Goal: Task Accomplishment & Management: Manage account settings

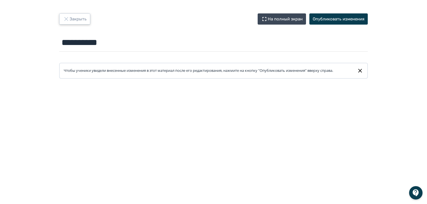
click at [70, 19] on button "Закрыть" at bounding box center [74, 18] width 31 height 11
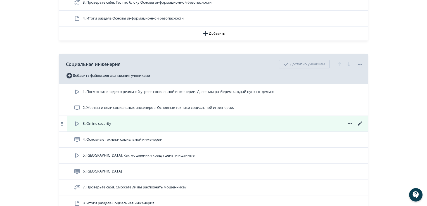
scroll to position [223, 0]
click at [349, 127] on icon at bounding box center [350, 123] width 7 height 7
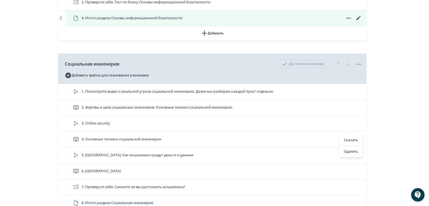
drag, startPoint x: 355, startPoint y: 152, endPoint x: 233, endPoint y: 29, distance: 173.2
click at [355, 152] on div "Удалить" at bounding box center [351, 151] width 23 height 11
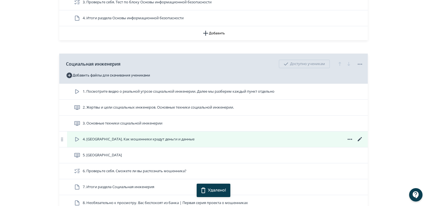
click at [349, 140] on icon at bounding box center [350, 139] width 4 height 1
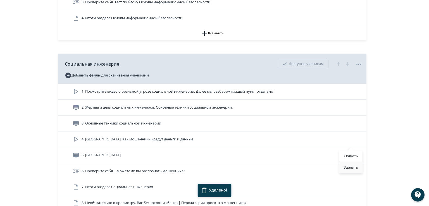
click at [350, 168] on div "Удалить" at bounding box center [351, 167] width 23 height 11
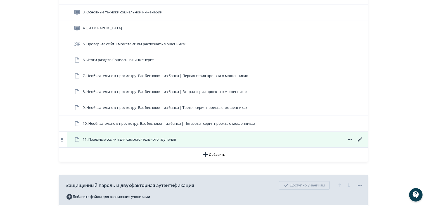
scroll to position [335, 0]
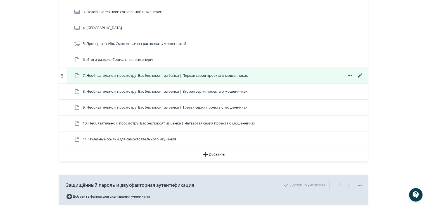
click at [348, 79] on icon at bounding box center [350, 75] width 7 height 7
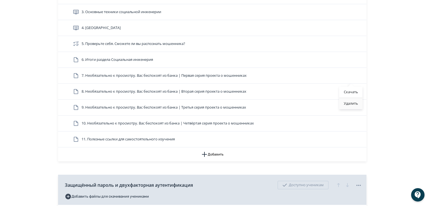
click at [348, 102] on div "Удалить" at bounding box center [351, 103] width 23 height 11
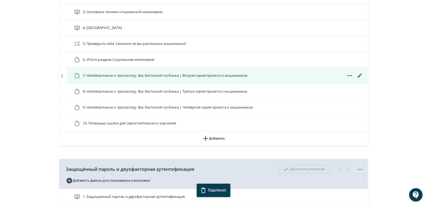
click at [350, 79] on icon at bounding box center [350, 75] width 7 height 7
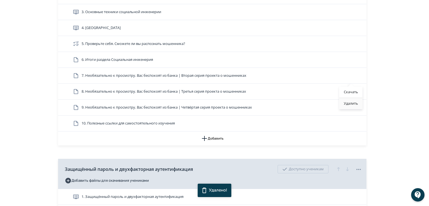
click at [346, 100] on div "Удалить" at bounding box center [351, 103] width 23 height 11
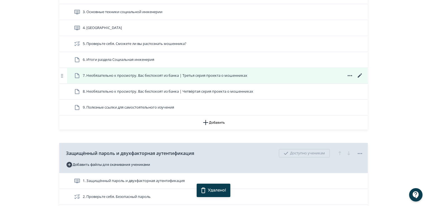
click at [348, 79] on icon at bounding box center [350, 75] width 7 height 7
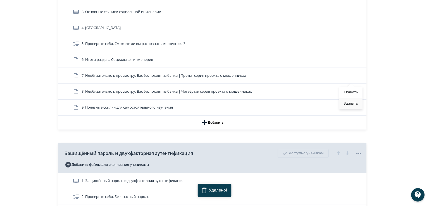
click at [345, 104] on div "Удалить" at bounding box center [351, 103] width 23 height 11
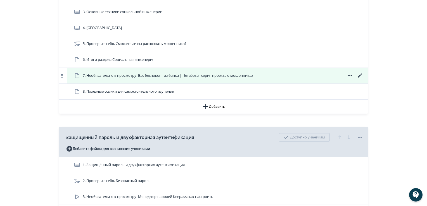
click at [351, 79] on icon at bounding box center [350, 75] width 7 height 7
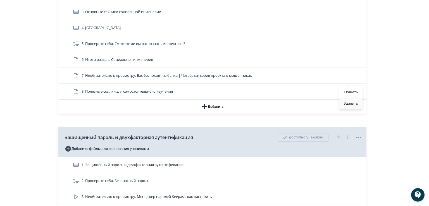
click at [350, 103] on div "Удалить" at bounding box center [351, 103] width 23 height 11
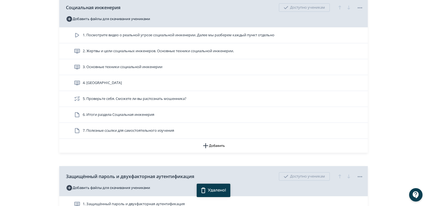
scroll to position [279, 0]
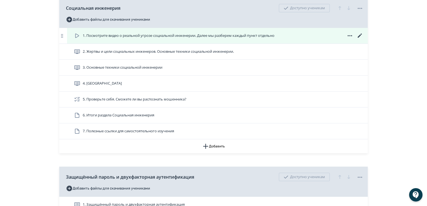
click at [350, 39] on icon at bounding box center [350, 35] width 7 height 7
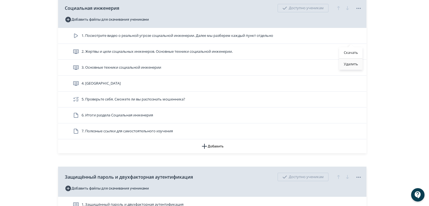
click at [350, 64] on div "Удалить" at bounding box center [351, 64] width 23 height 11
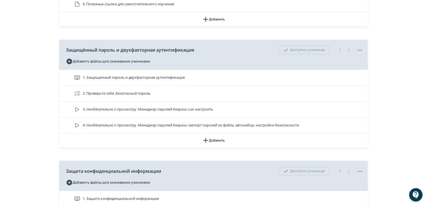
scroll to position [391, 0]
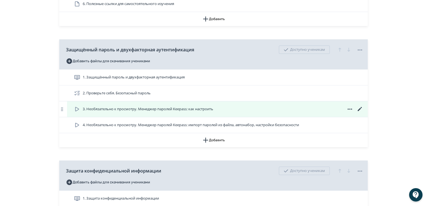
click at [350, 111] on icon at bounding box center [350, 109] width 7 height 7
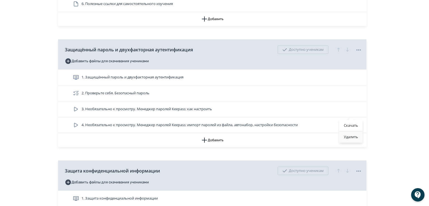
click at [348, 138] on div "Удалить" at bounding box center [351, 137] width 23 height 11
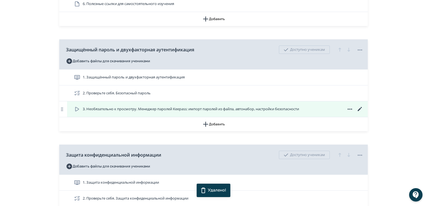
click at [349, 110] on icon at bounding box center [350, 109] width 4 height 1
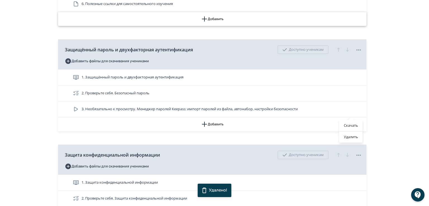
drag, startPoint x: 344, startPoint y: 136, endPoint x: 237, endPoint y: 28, distance: 152.2
click at [344, 136] on div "Удалить" at bounding box center [351, 137] width 23 height 11
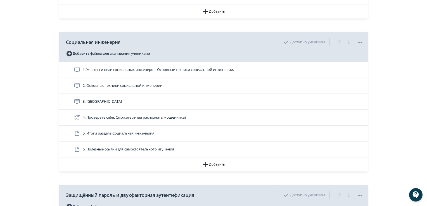
scroll to position [245, 0]
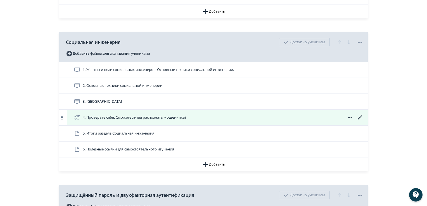
click at [348, 121] on icon at bounding box center [350, 117] width 7 height 7
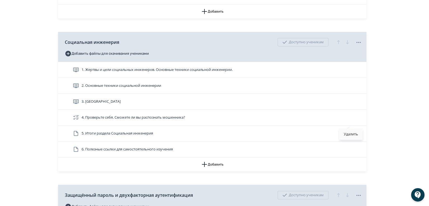
click at [350, 134] on div "Удалить" at bounding box center [351, 134] width 23 height 11
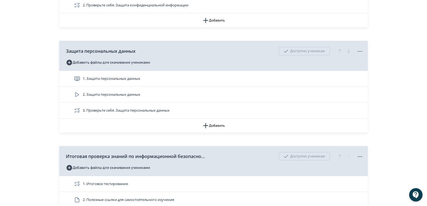
scroll to position [552, 0]
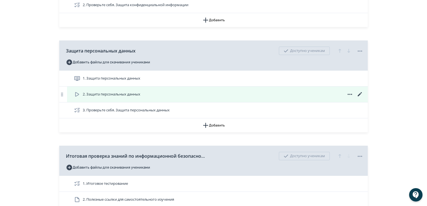
click at [349, 98] on icon at bounding box center [350, 94] width 7 height 7
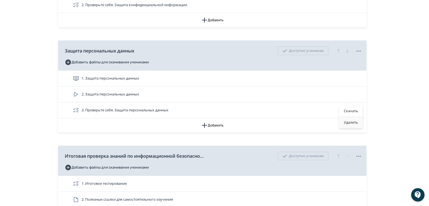
click at [349, 124] on div "Удалить" at bounding box center [351, 122] width 23 height 11
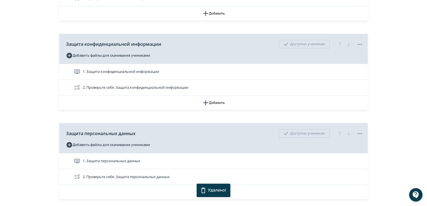
scroll to position [469, 0]
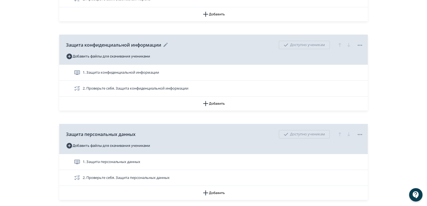
click at [163, 48] on icon at bounding box center [165, 45] width 7 height 7
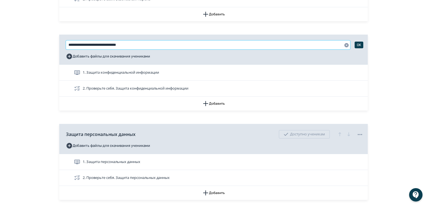
click at [168, 49] on input "**********" at bounding box center [208, 45] width 284 height 9
type input "**********"
click at [359, 48] on button "OK" at bounding box center [359, 45] width 9 height 7
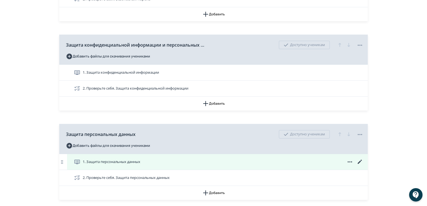
click at [349, 165] on icon at bounding box center [350, 162] width 7 height 7
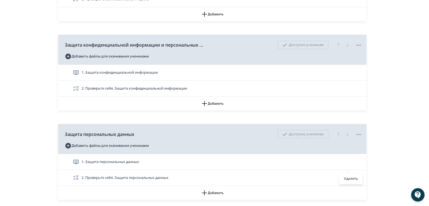
click at [216, 164] on div "Удалить" at bounding box center [214, 103] width 429 height 206
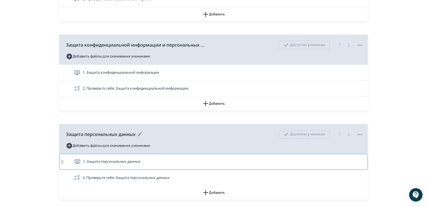
scroll to position [470, 0]
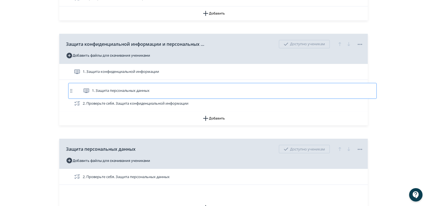
drag, startPoint x: 142, startPoint y: 164, endPoint x: 151, endPoint y: 87, distance: 78.0
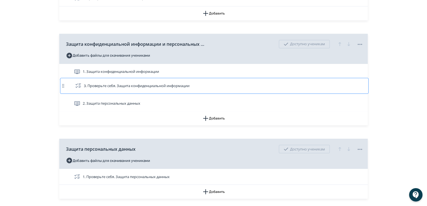
drag, startPoint x: 112, startPoint y: 110, endPoint x: 113, endPoint y: 86, distance: 24.4
click at [113, 86] on div "1. Защита конфиденциальной информации 2. Защита персональных данных 3. Проверьт…" at bounding box center [213, 88] width 309 height 48
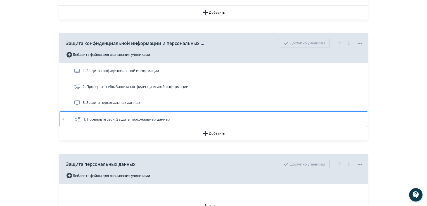
drag, startPoint x: 117, startPoint y: 180, endPoint x: 118, endPoint y: 119, distance: 61.8
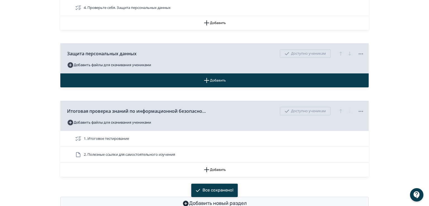
scroll to position [582, 0]
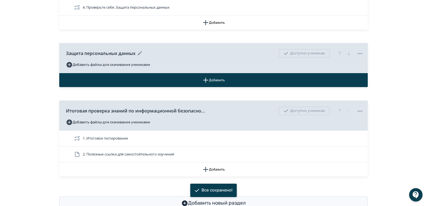
click at [361, 57] on icon at bounding box center [360, 53] width 7 height 7
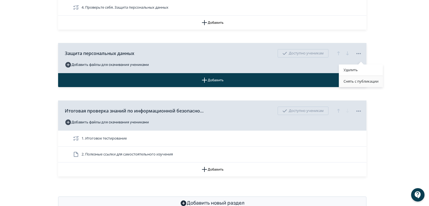
click at [351, 83] on div "Снять с публикации" at bounding box center [361, 81] width 44 height 11
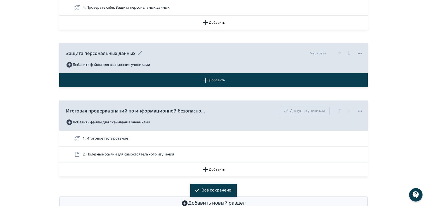
click at [358, 57] on icon at bounding box center [360, 53] width 7 height 7
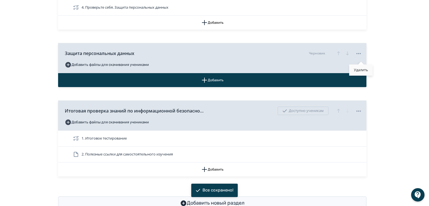
click at [357, 69] on div "Удалить" at bounding box center [361, 70] width 23 height 11
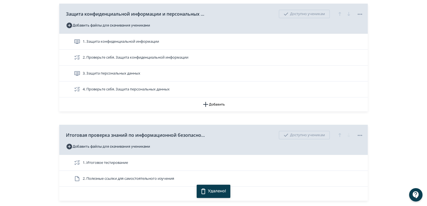
scroll to position [518, 0]
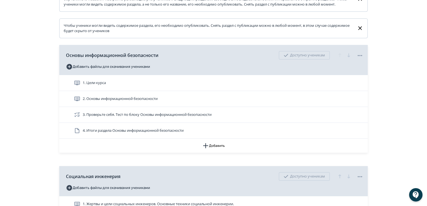
scroll to position [111, 0]
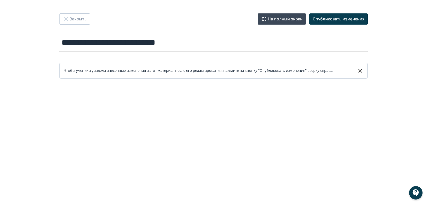
click at [153, 83] on div at bounding box center [213, 205] width 427 height 252
click at [64, 21] on icon "button" at bounding box center [66, 19] width 7 height 7
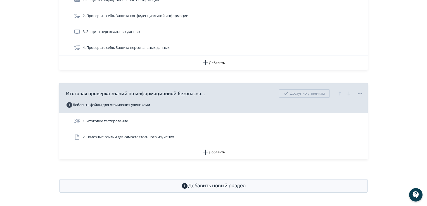
scroll to position [547, 0]
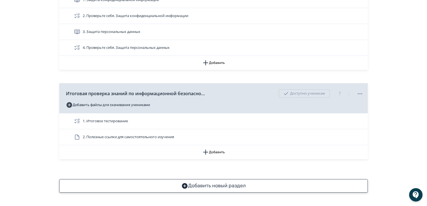
click at [206, 187] on button "Добавить новый раздел" at bounding box center [213, 186] width 309 height 13
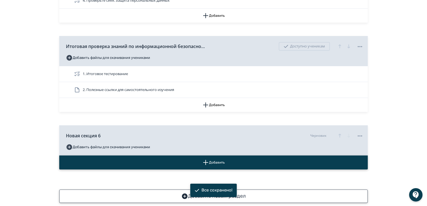
scroll to position [604, 0]
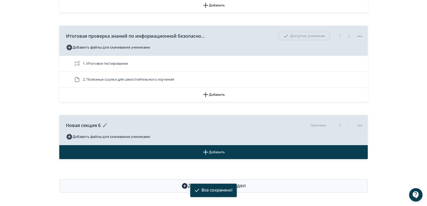
click at [105, 124] on icon at bounding box center [105, 125] width 7 height 7
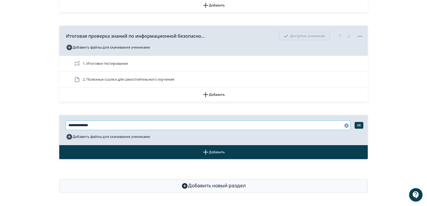
click at [104, 124] on input "**********" at bounding box center [208, 125] width 284 height 9
drag, startPoint x: 100, startPoint y: 125, endPoint x: 60, endPoint y: 121, distance: 39.9
click at [60, 121] on div "**********" at bounding box center [213, 130] width 309 height 30
paste input "**********"
type input "**********"
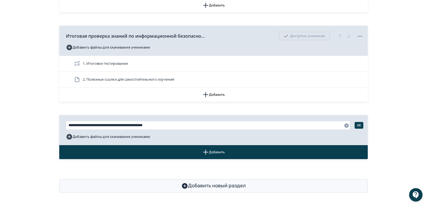
click at [358, 125] on button "OK" at bounding box center [359, 125] width 9 height 7
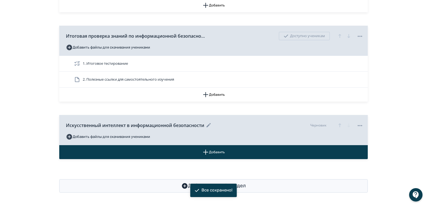
click at [340, 126] on icon "button" at bounding box center [340, 126] width 3 height 4
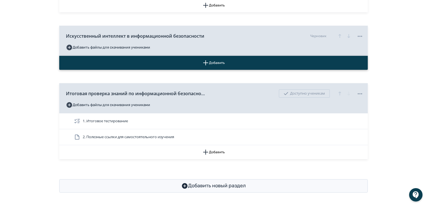
click at [222, 62] on button "Добавить" at bounding box center [213, 63] width 309 height 14
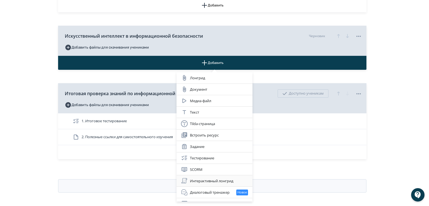
click at [215, 181] on div "Интерактивный лонгрид" at bounding box center [214, 181] width 67 height 7
